Goal: Information Seeking & Learning: Learn about a topic

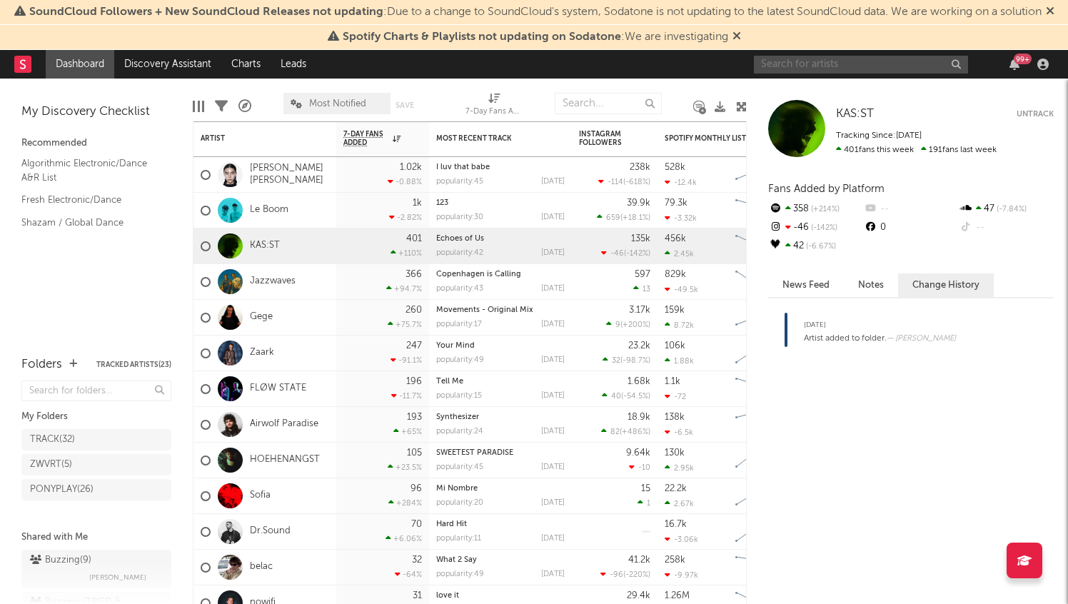
click at [842, 60] on input "text" at bounding box center [861, 65] width 214 height 18
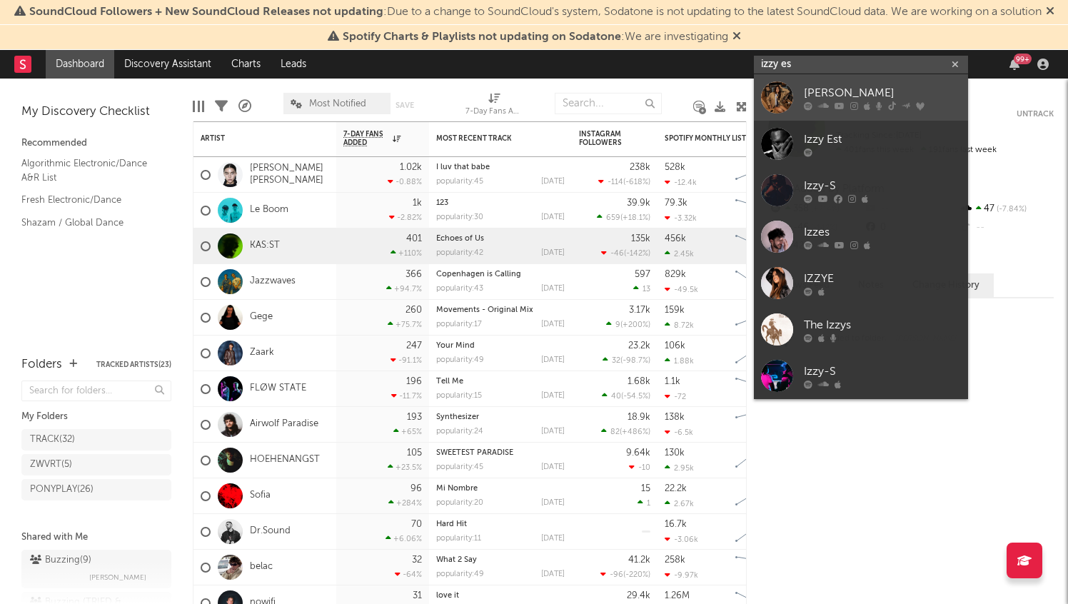
type input "izzy es"
click at [871, 84] on link "[PERSON_NAME]" at bounding box center [861, 97] width 214 height 46
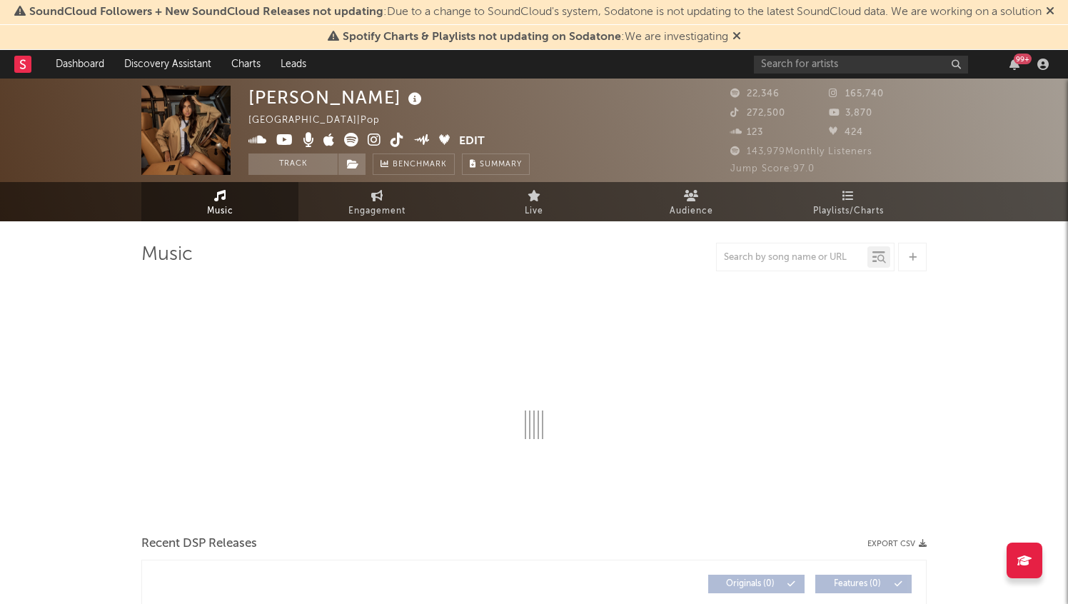
select select "6m"
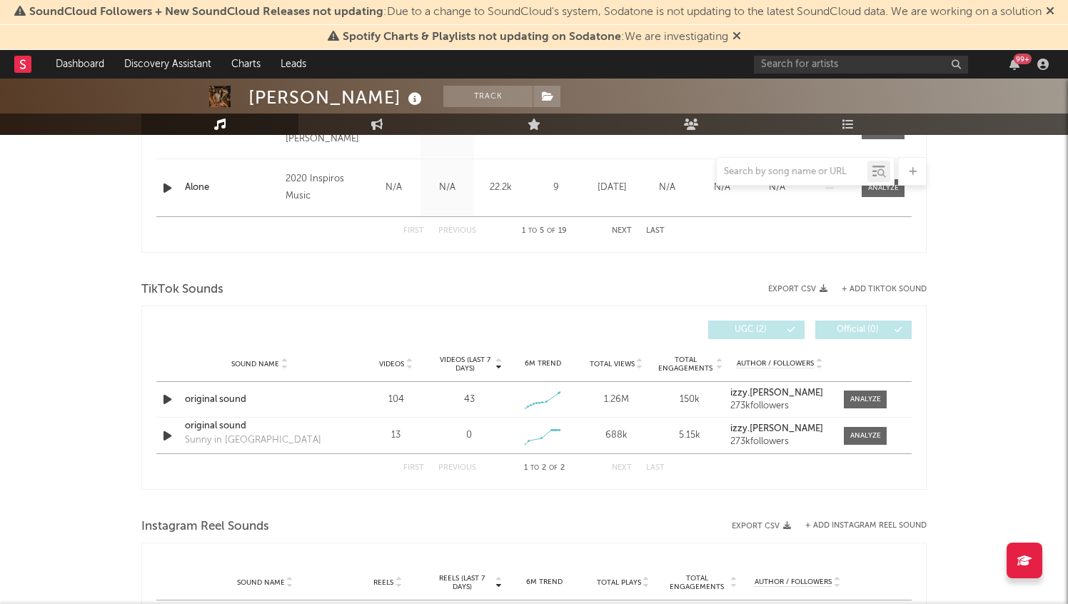
scroll to position [846, 0]
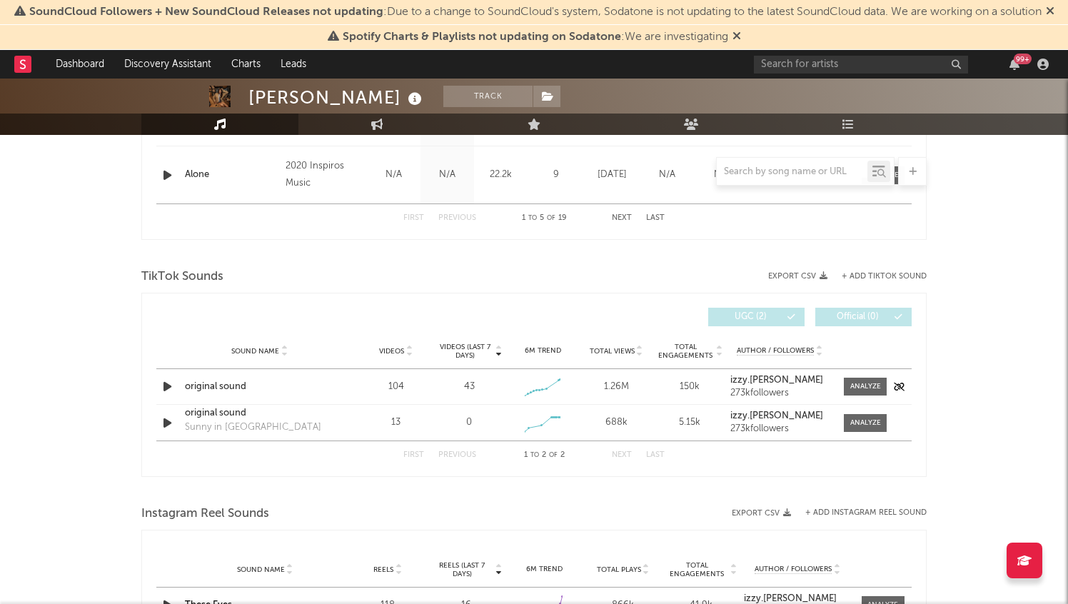
click at [166, 387] on icon "button" at bounding box center [167, 387] width 15 height 18
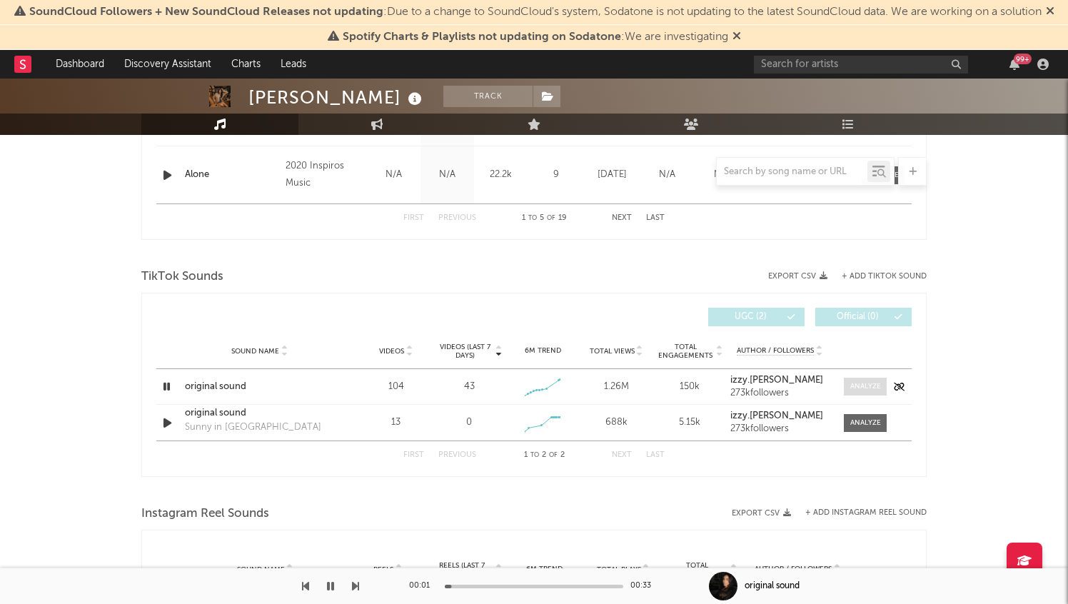
click at [855, 383] on div at bounding box center [866, 386] width 31 height 11
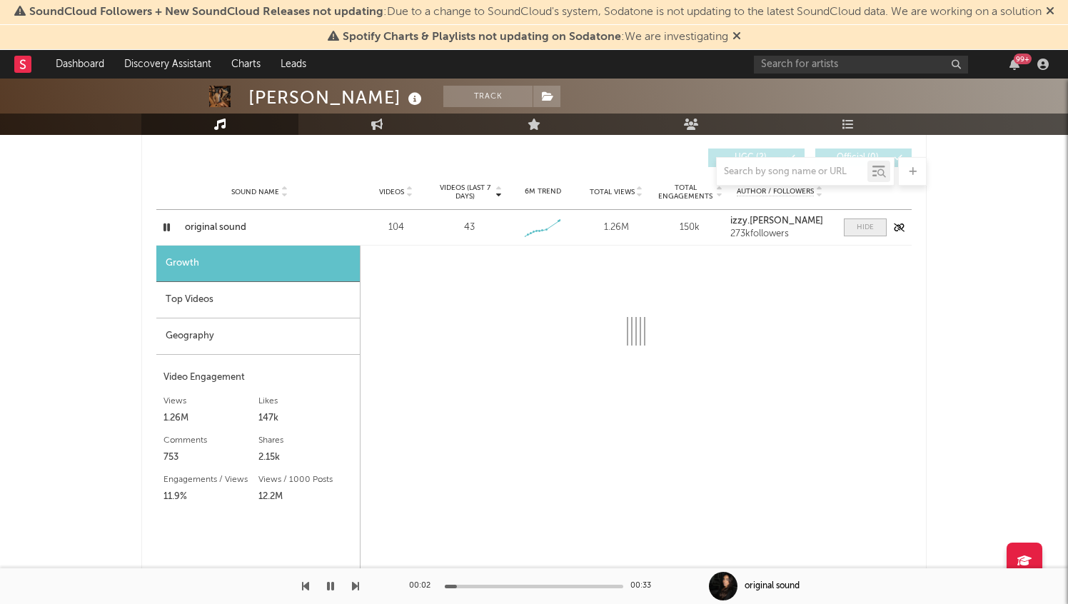
select select "1w"
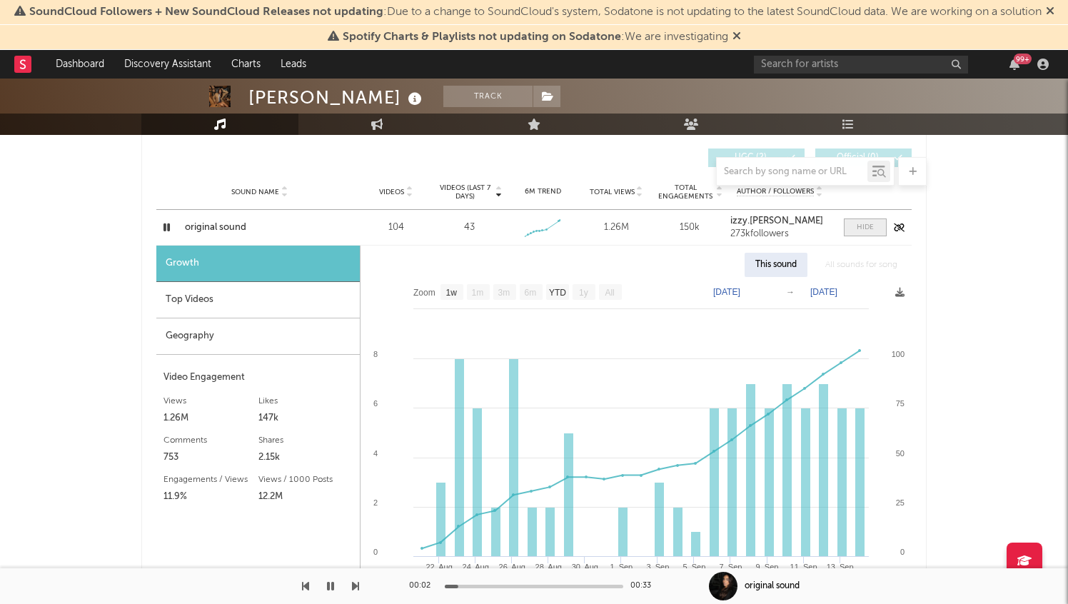
scroll to position [983, 0]
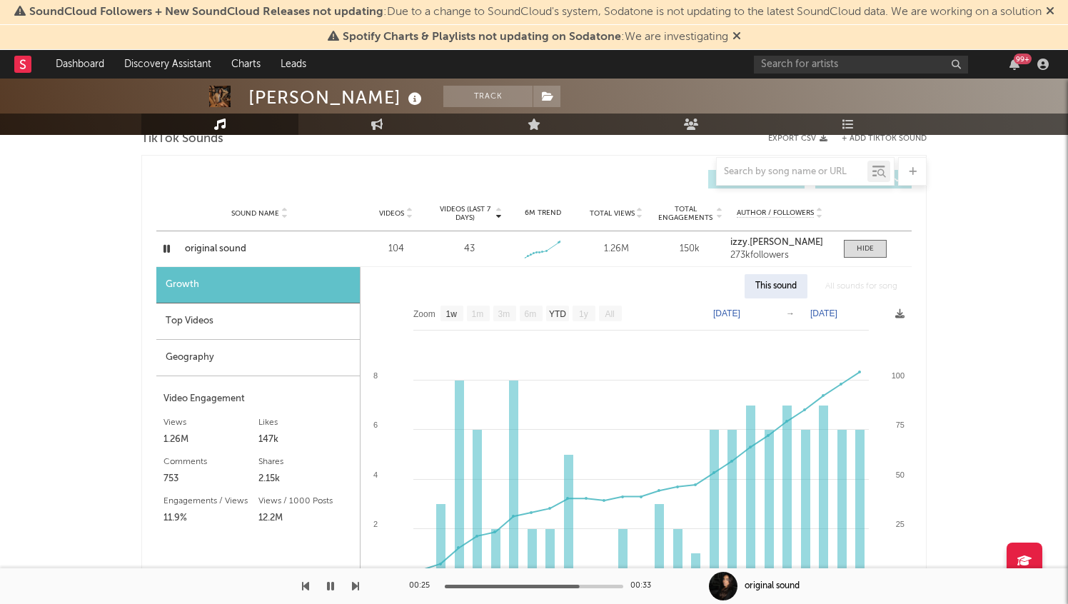
click at [325, 581] on button "button" at bounding box center [331, 586] width 14 height 36
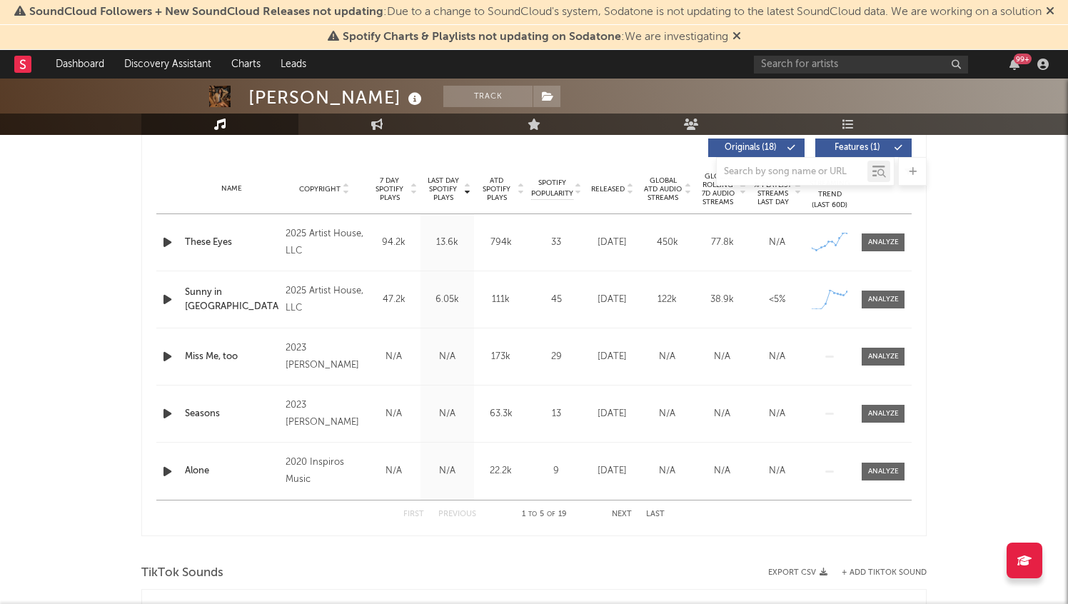
scroll to position [554, 0]
